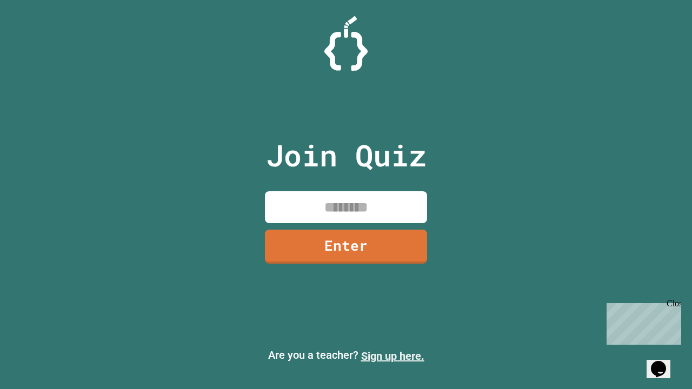
click at [392, 356] on link "Sign up here." at bounding box center [392, 356] width 63 height 13
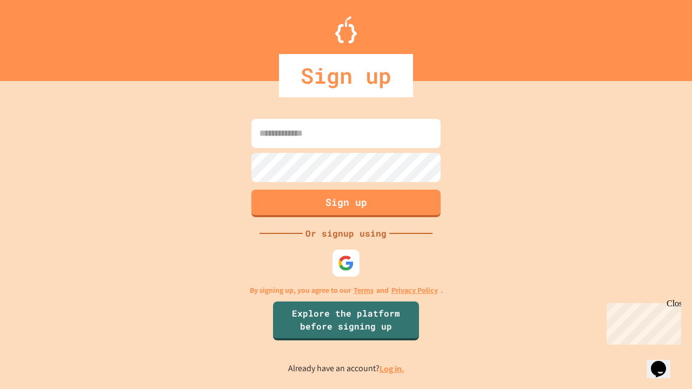
click at [392, 369] on link "Log in." at bounding box center [392, 368] width 25 height 11
